Goal: Task Accomplishment & Management: Manage account settings

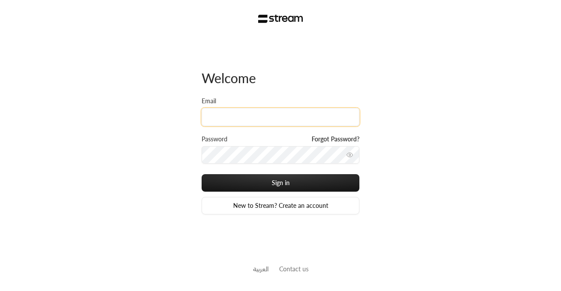
click at [256, 115] on input "Email" at bounding box center [281, 117] width 158 height 18
paste input "[EMAIL_ADDRESS][DOMAIN_NAME]"
type input "[EMAIL_ADDRESS][DOMAIN_NAME]"
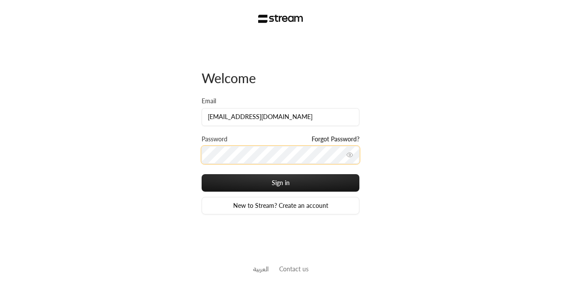
click at [202, 174] on button "Sign in" at bounding box center [281, 183] width 158 height 18
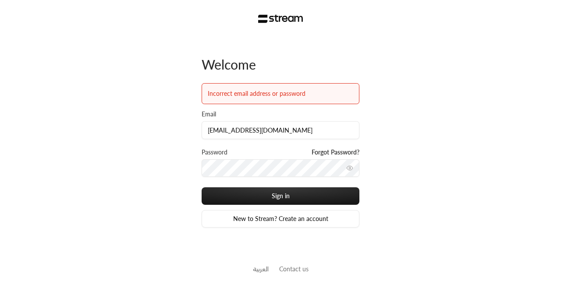
click at [118, 168] on div "Welcome Incorrect email address or password Email [EMAIL_ADDRESS][DOMAIN_NAME] …" at bounding box center [280, 145] width 561 height 291
click at [352, 165] on icon "toggle password visibility" at bounding box center [349, 168] width 7 height 7
click at [202, 188] on button "Sign in" at bounding box center [281, 197] width 158 height 18
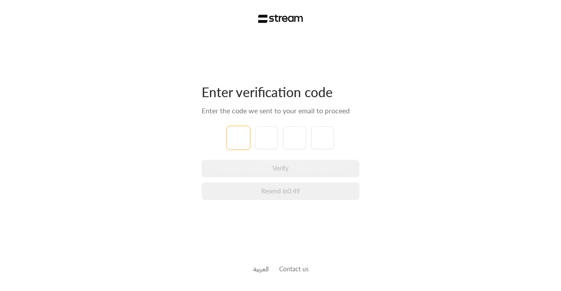
paste input "7"
type input "7"
type input "8"
type input "2"
type input "0"
